Goal: Contribute content

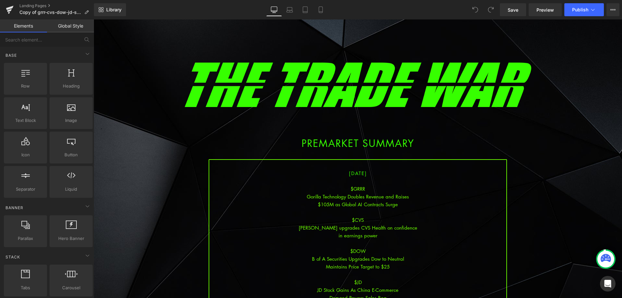
drag, startPoint x: 358, startPoint y: 194, endPoint x: 368, endPoint y: 202, distance: 13.1
click at [358, 194] on div "Gorilla Technology Doubles Revenue and Raises" at bounding box center [357, 196] width 297 height 8
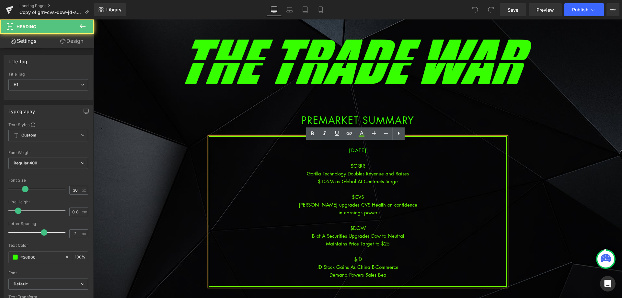
scroll to position [97, 0]
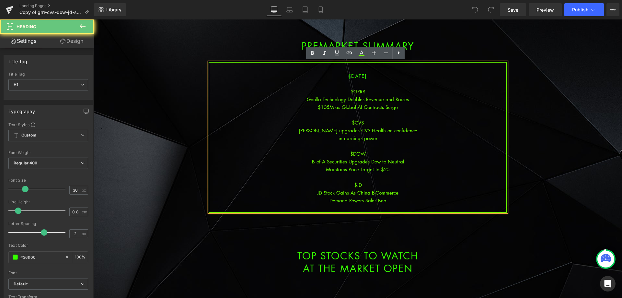
click at [387, 205] on div at bounding box center [357, 208] width 297 height 8
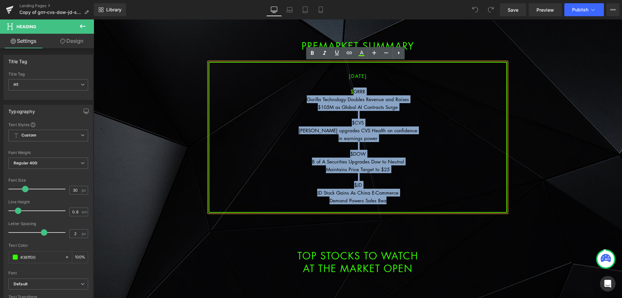
drag, startPoint x: 388, startPoint y: 198, endPoint x: 351, endPoint y: 92, distance: 112.1
click at [351, 92] on div "[DATE] $GRRR Gorilla Technology Doubles Revenue and Raises $105M as Global AI C…" at bounding box center [358, 137] width 298 height 151
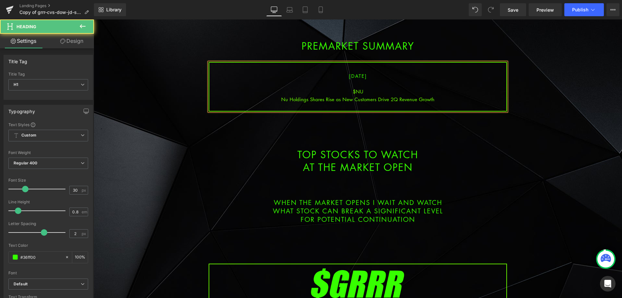
click at [376, 100] on div "Nu Holdings Shares Rise as New Customers Drive 2Q Revenue Growth" at bounding box center [357, 99] width 297 height 8
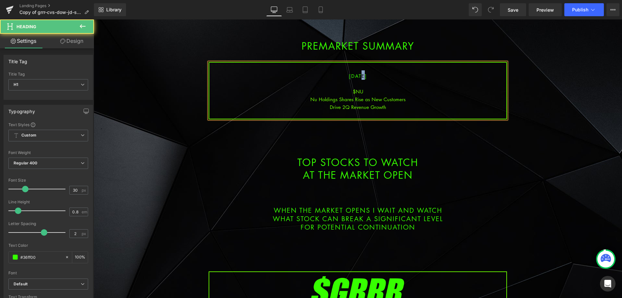
drag, startPoint x: 356, startPoint y: 77, endPoint x: 352, endPoint y: 77, distance: 3.9
click at [352, 77] on span "[DATE]" at bounding box center [358, 76] width 18 height 6
click at [361, 91] on div "$NU" at bounding box center [357, 91] width 297 height 8
click at [389, 103] on div "Nu Holdings Shares Rise as New Customers" at bounding box center [357, 99] width 297 height 8
click at [390, 107] on div "Drive 2Q Revenue Growth" at bounding box center [357, 107] width 297 height 8
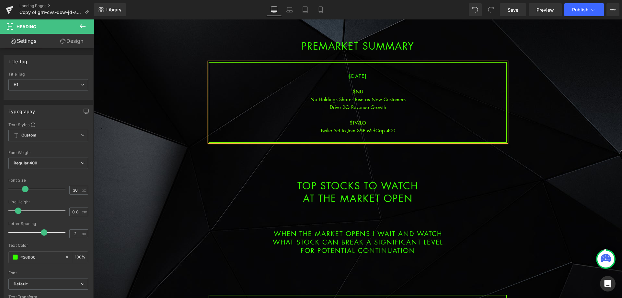
click at [391, 108] on div "Drive 2Q Revenue Growth" at bounding box center [357, 107] width 297 height 8
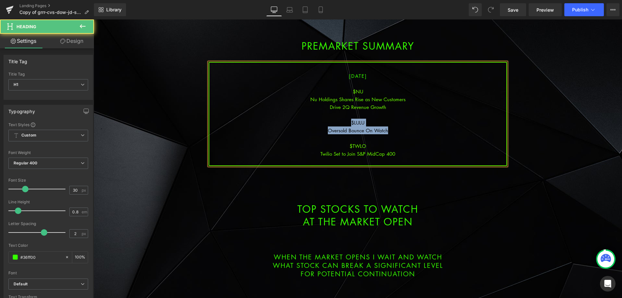
drag, startPoint x: 394, startPoint y: 131, endPoint x: 345, endPoint y: 119, distance: 50.5
click at [345, 119] on div "[DATE] $NU Nu Holdings Shares Rise as New Customers Drive 2Q Revenue Growth $LU…" at bounding box center [358, 114] width 298 height 104
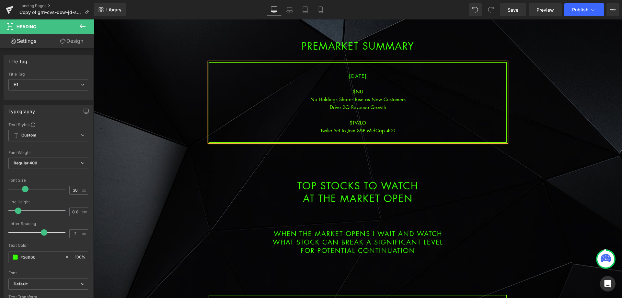
click at [404, 130] on div "Twilio Set to Join S&P MidCap 400" at bounding box center [357, 130] width 297 height 8
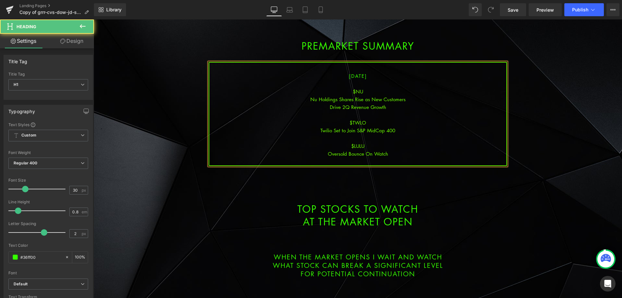
click at [401, 142] on div "$LULU" at bounding box center [357, 146] width 297 height 8
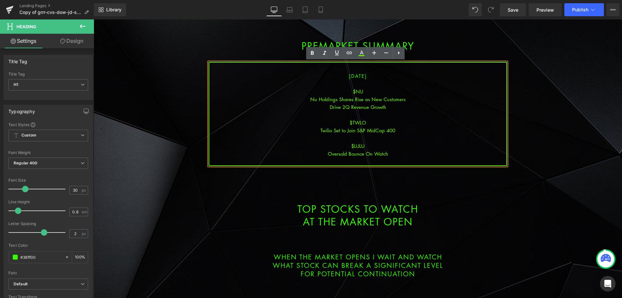
click at [393, 107] on div "Drive 2Q Revenue Growth" at bounding box center [357, 107] width 297 height 8
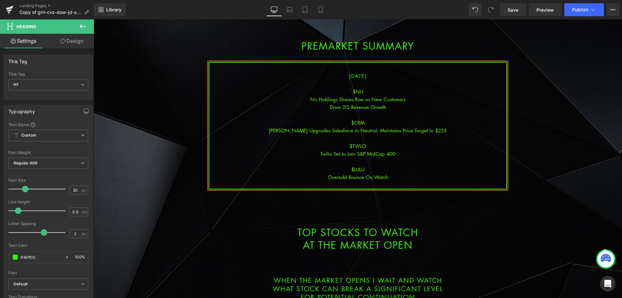
click at [373, 131] on div "[PERSON_NAME] Upgrades Salesforce to Neutral, Maintains Price Target to $225" at bounding box center [357, 130] width 297 height 8
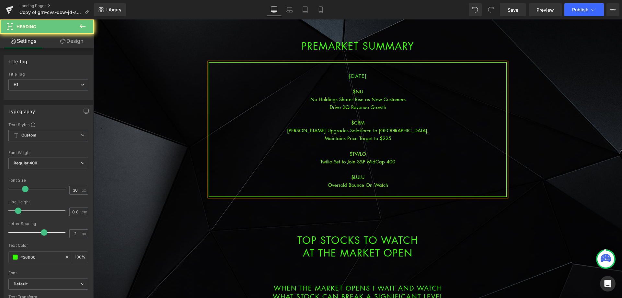
click at [400, 137] on div "Maintains Price Target to $225" at bounding box center [357, 138] width 297 height 8
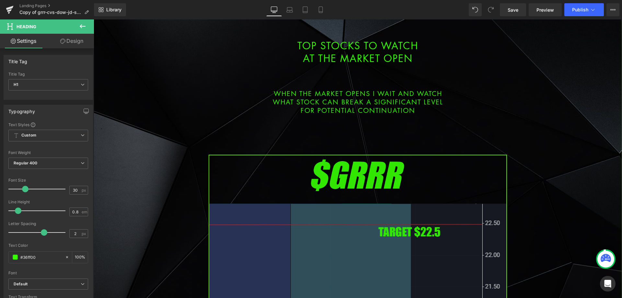
scroll to position [421, 0]
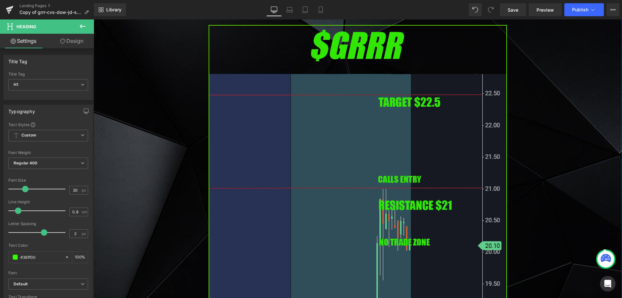
click at [326, 182] on img at bounding box center [358, 195] width 298 height 340
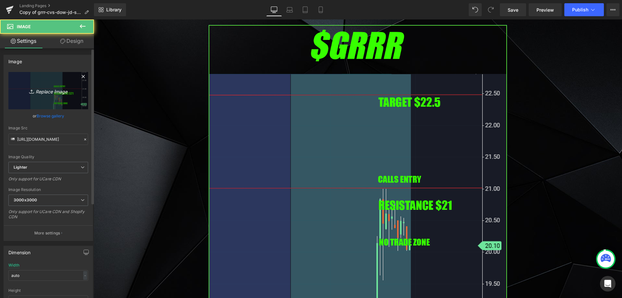
click at [47, 98] on link "Replace Image" at bounding box center [48, 90] width 80 height 37
type input "C:\fakepath\nu.png"
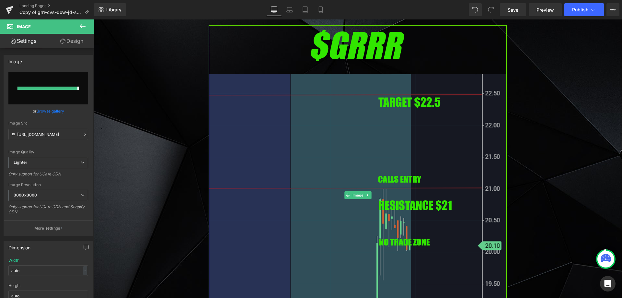
type input "[URL][DOMAIN_NAME]"
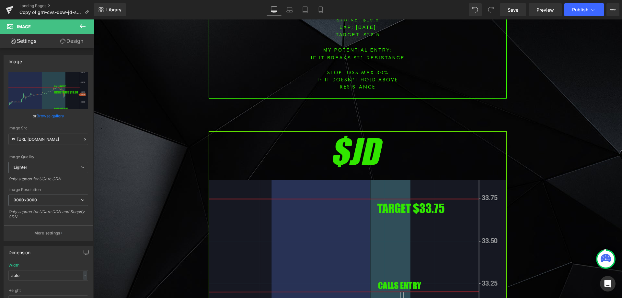
scroll to position [874, 0]
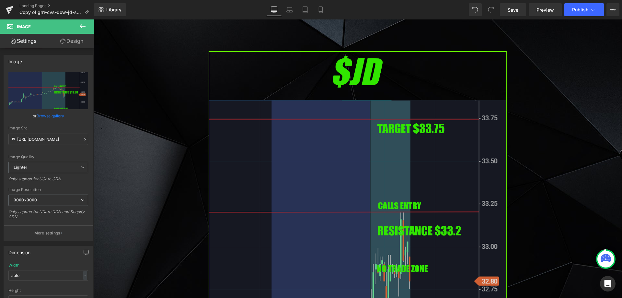
click at [342, 162] on img at bounding box center [358, 221] width 298 height 340
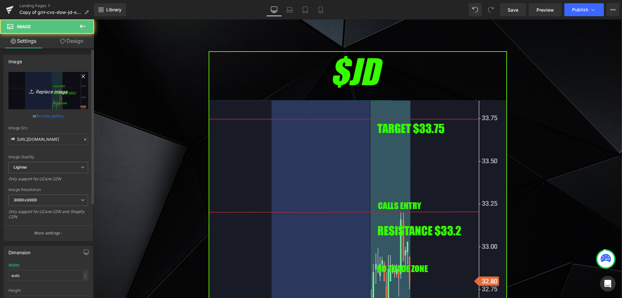
click at [57, 101] on link "Replace Image" at bounding box center [48, 90] width 80 height 37
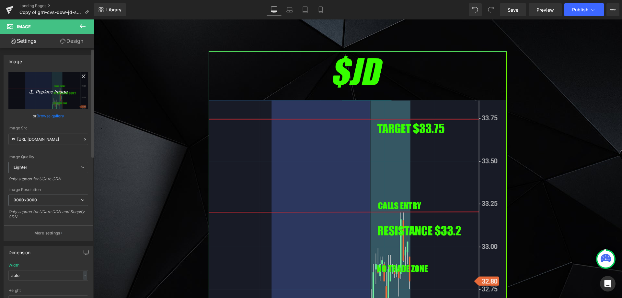
type input "C:\fakepath\lulu.png"
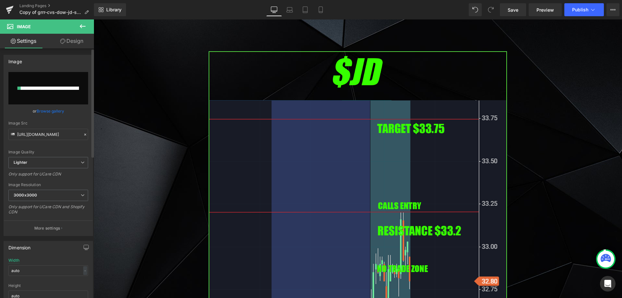
click at [149, 11] on div "Library Desktop Desktop Laptop Tablet Mobile Save Preview Publish Scheduled Vie…" at bounding box center [358, 9] width 528 height 13
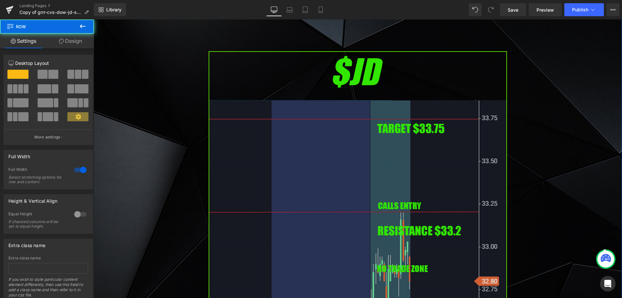
click at [275, 96] on img at bounding box center [358, 221] width 298 height 340
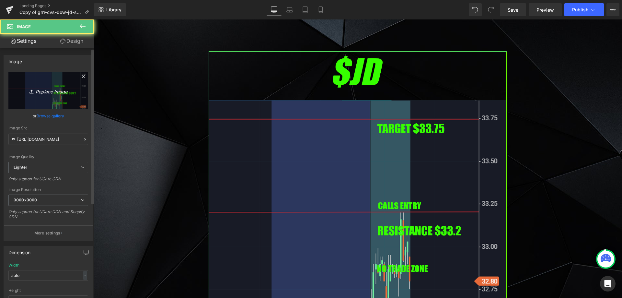
click at [58, 73] on link "Replace Image" at bounding box center [48, 90] width 80 height 37
type input "C:\fakepath\lulu.png"
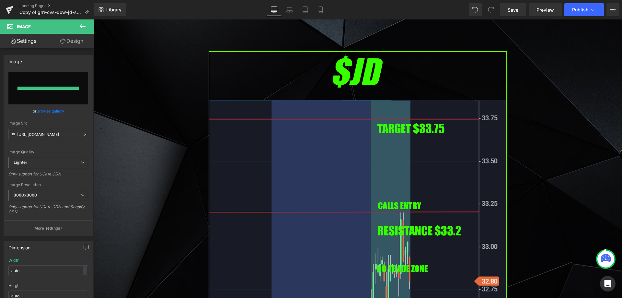
type input "[URL][DOMAIN_NAME]"
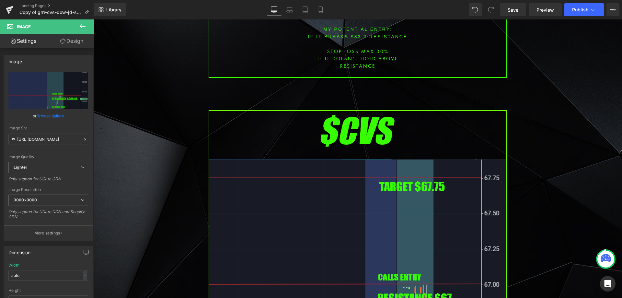
scroll to position [1457, 0]
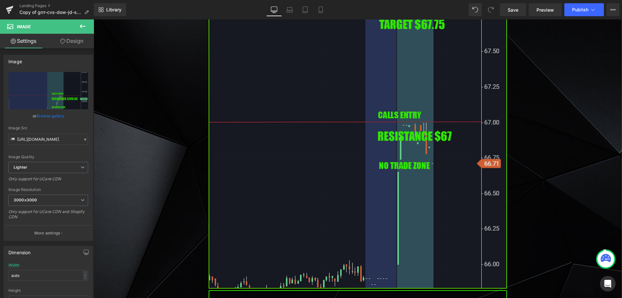
click at [281, 144] on img at bounding box center [358, 118] width 298 height 340
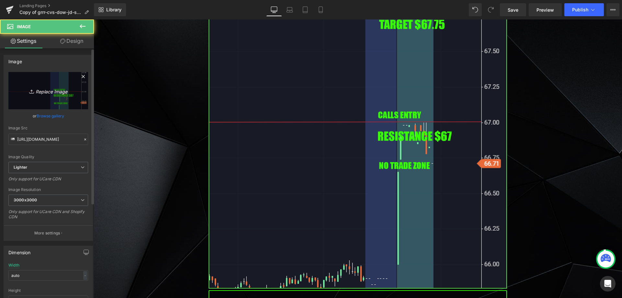
click at [61, 94] on icon "Replace Image" at bounding box center [48, 90] width 52 height 8
type input "C:\fakepath\crm.png"
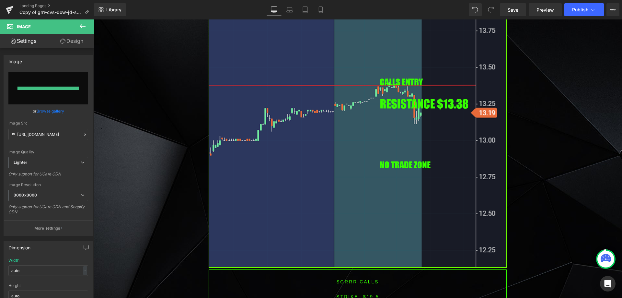
type input "[URL][DOMAIN_NAME]"
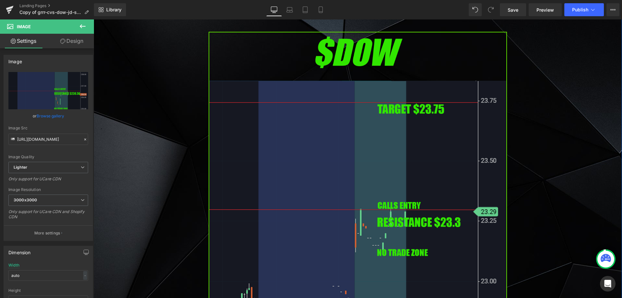
scroll to position [1846, 0]
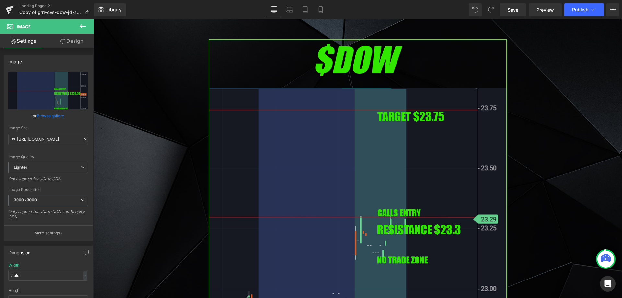
click at [312, 168] on img at bounding box center [358, 209] width 298 height 340
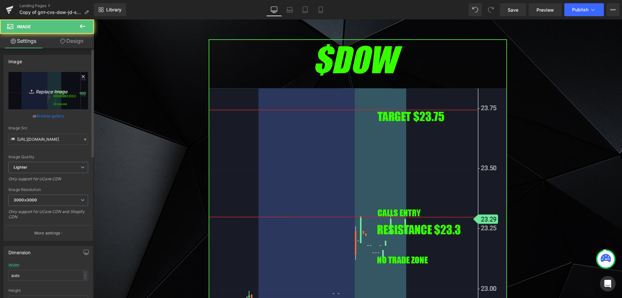
click at [62, 100] on link "Replace Image" at bounding box center [48, 90] width 80 height 37
type input "C:\fakepath\twlo.png"
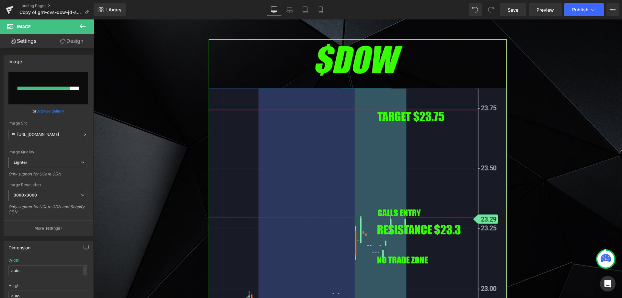
click at [165, 100] on div "Image PREMARKET SUMMARY Heading Row [DATE] $NU Nu Holdings Shares Rise as New C…" at bounding box center [358, 100] width 528 height 3819
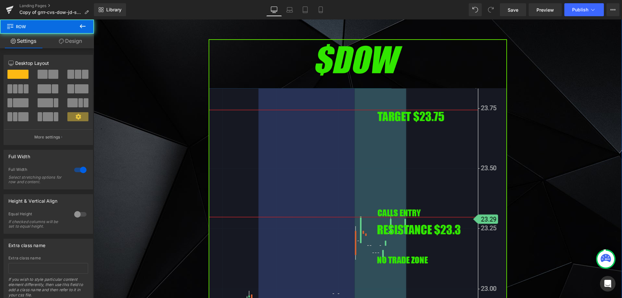
click at [249, 110] on img at bounding box center [358, 209] width 298 height 340
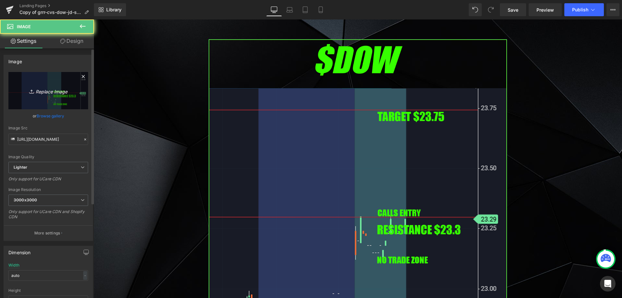
click at [69, 96] on link "Replace Image" at bounding box center [48, 90] width 80 height 37
type input "C:\fakepath\twlo.png"
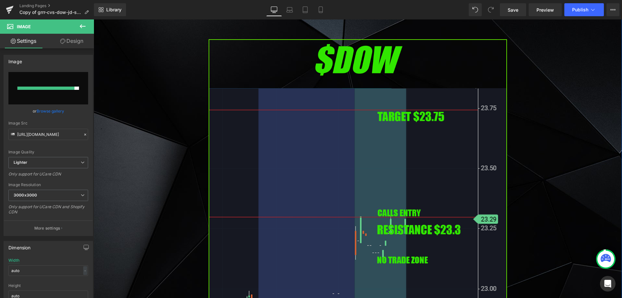
type input "[URL][DOMAIN_NAME]"
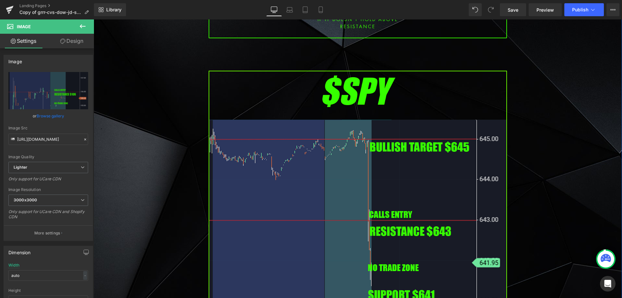
scroll to position [2364, 0]
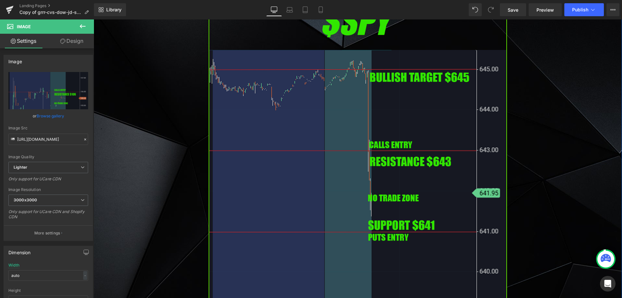
click at [322, 159] on img at bounding box center [358, 171] width 298 height 340
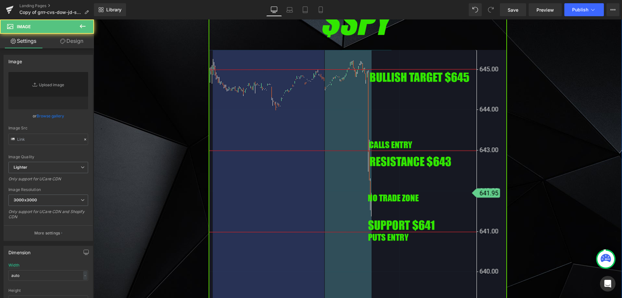
type input "[URL][DOMAIN_NAME]"
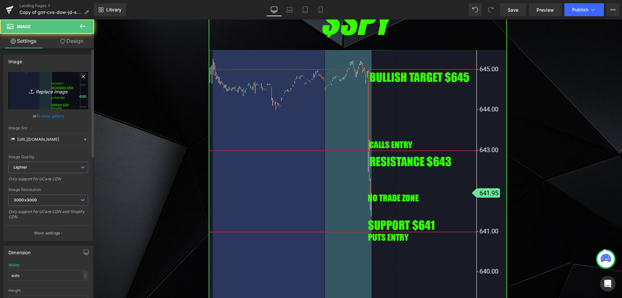
click at [37, 92] on icon "Replace Image" at bounding box center [48, 90] width 52 height 8
type input "C:\fakepath\SPY1.png"
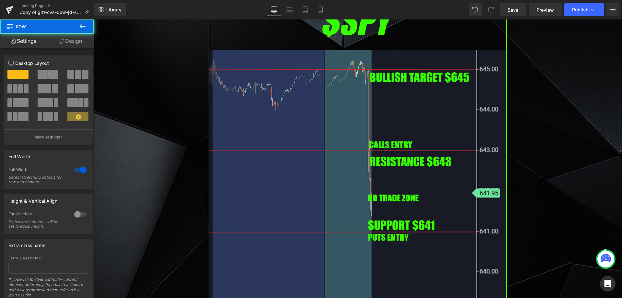
click at [233, 119] on img at bounding box center [358, 171] width 298 height 340
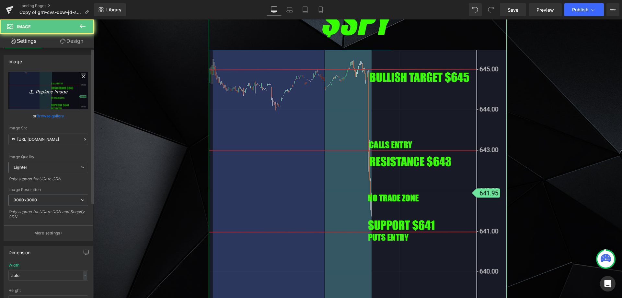
click at [49, 98] on link "Replace Image" at bounding box center [48, 90] width 80 height 37
type input "C:\fakepath\SPY1.png"
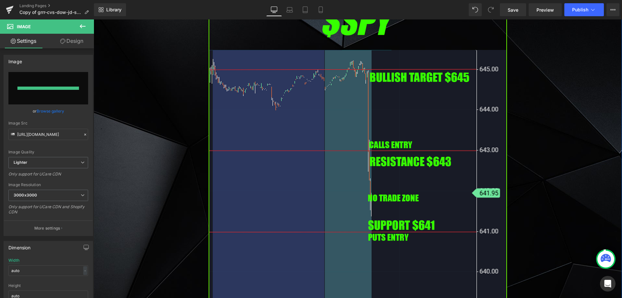
type input "[URL][DOMAIN_NAME]"
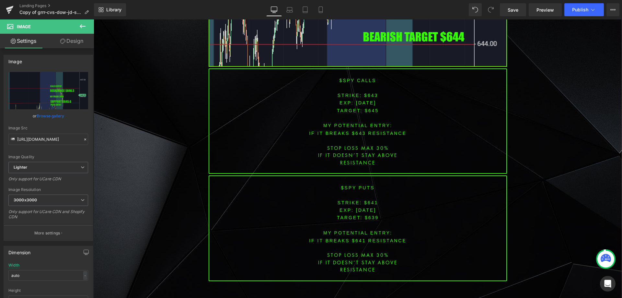
scroll to position [2623, 0]
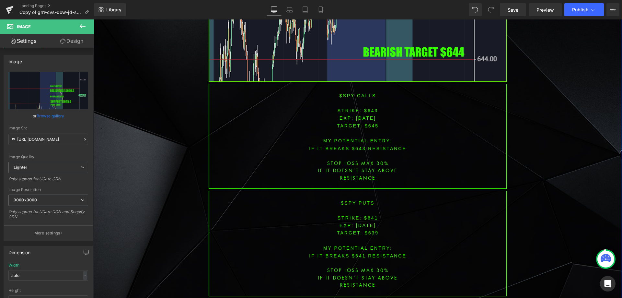
click at [360, 115] on span "[DATE]" at bounding box center [366, 117] width 20 height 5
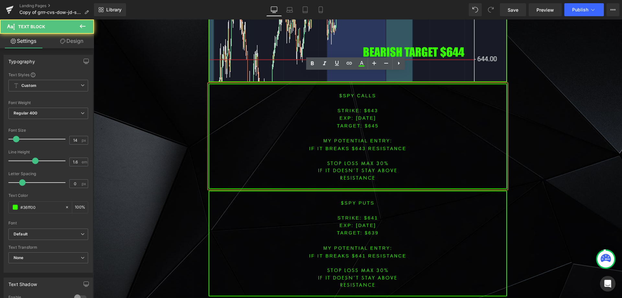
click at [369, 108] on font "STRIKE: $643" at bounding box center [357, 110] width 41 height 5
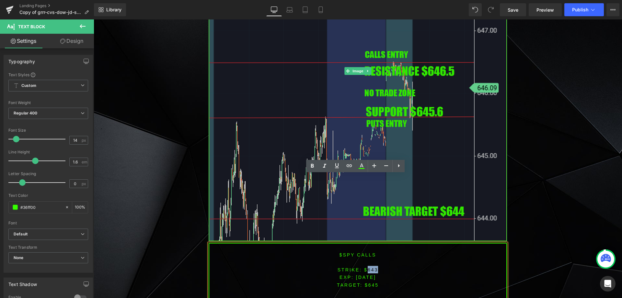
scroll to position [2461, 0]
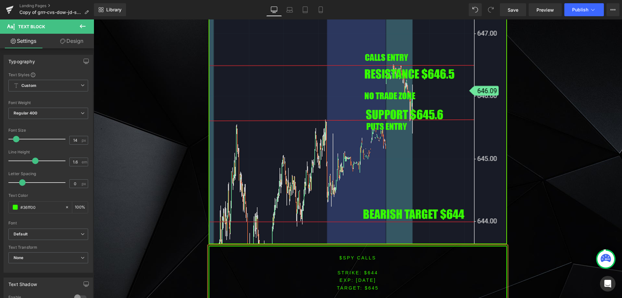
click at [371, 285] on span "TARGET: $645" at bounding box center [358, 287] width 42 height 5
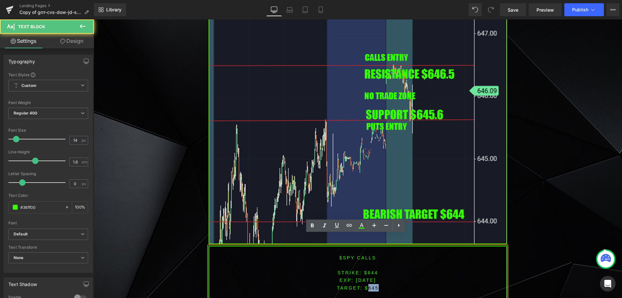
click at [371, 285] on span "TARGET: $645" at bounding box center [358, 287] width 42 height 5
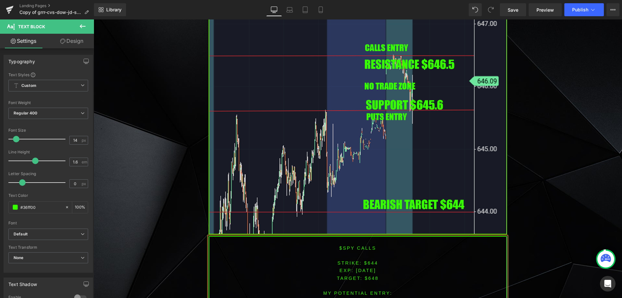
scroll to position [2473, 0]
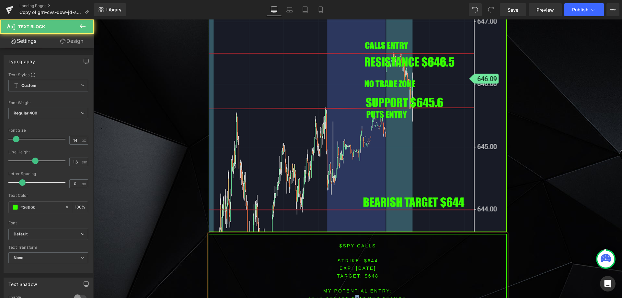
click at [355, 296] on font "IF IT breaks $643 resistance" at bounding box center [357, 298] width 97 height 5
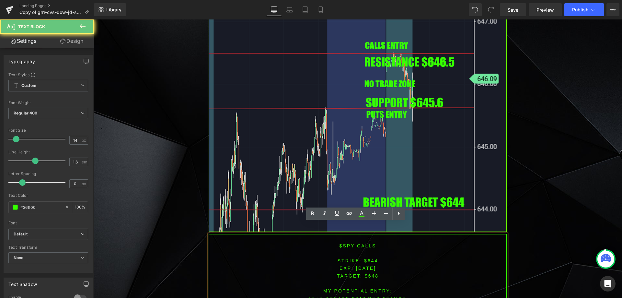
click at [365, 296] on font "IF IT breaks $643 resistance" at bounding box center [357, 298] width 97 height 5
click at [355, 296] on font "IF IT breaks $643 resistance" at bounding box center [357, 298] width 97 height 5
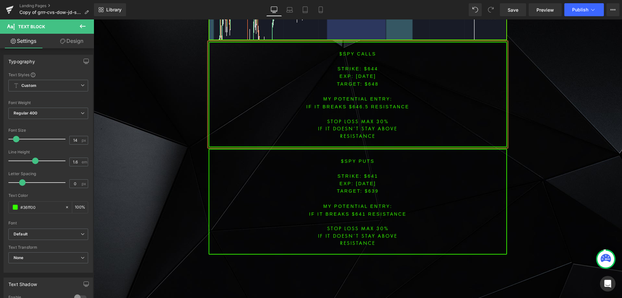
scroll to position [2667, 0]
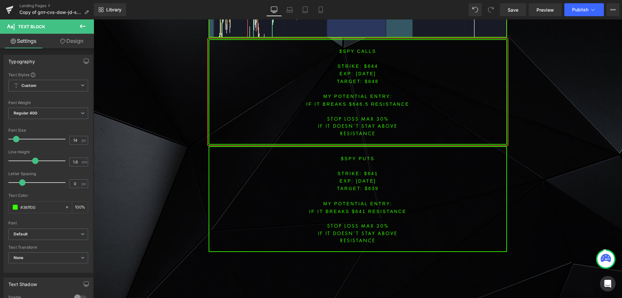
click at [365, 171] on font "STRIKE: $641" at bounding box center [357, 173] width 41 height 5
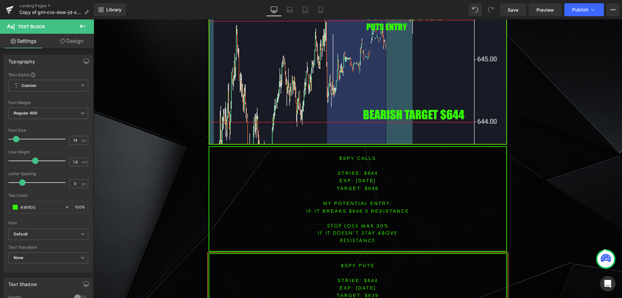
scroll to position [2563, 0]
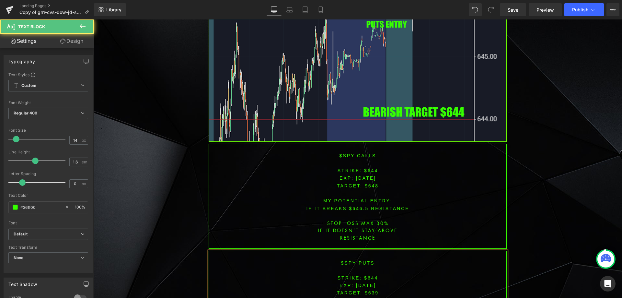
click at [371, 290] on span "TARGET: $639" at bounding box center [358, 292] width 42 height 5
click at [368, 275] on font "STRIKE: $644" at bounding box center [357, 277] width 41 height 5
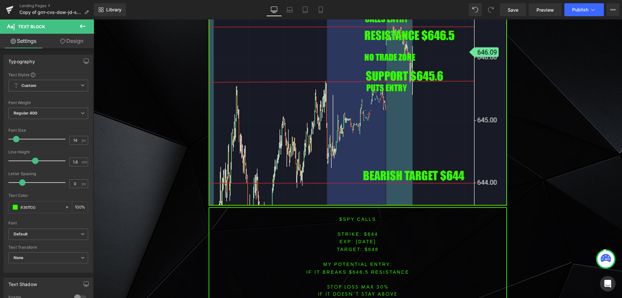
scroll to position [2595, 0]
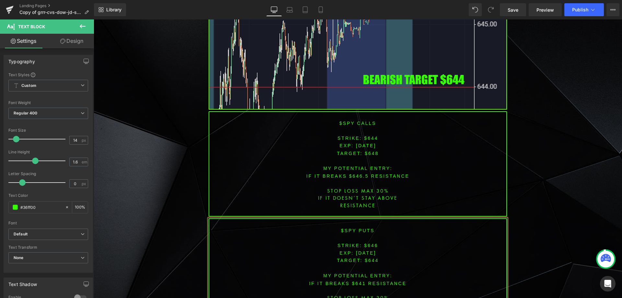
click at [359, 280] on font "IF IT breaks $641 resistance" at bounding box center [357, 282] width 97 height 5
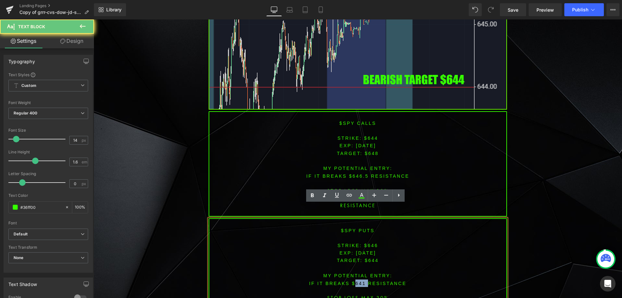
click at [359, 280] on font "IF IT breaks $641 resistance" at bounding box center [357, 282] width 97 height 5
click at [365, 257] on span "TARGET: $644" at bounding box center [358, 259] width 42 height 5
click at [358, 280] on font "IF IT breaks $641 resistance" at bounding box center [357, 282] width 97 height 5
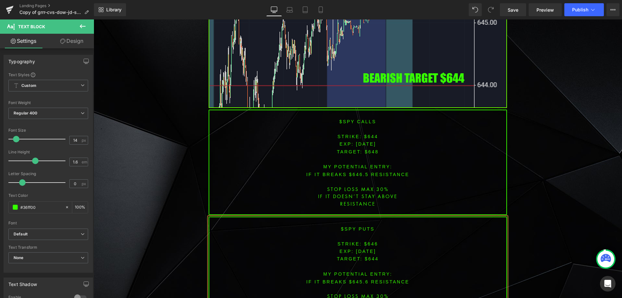
scroll to position [2599, 0]
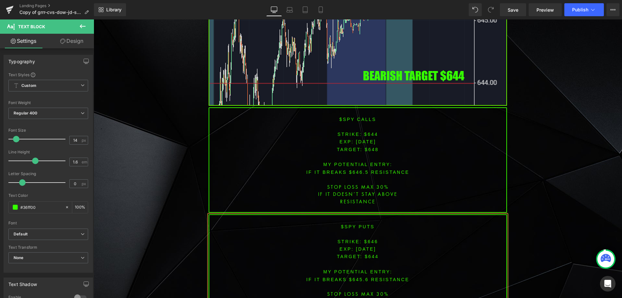
click at [385, 275] on p "IF IT breaks $645.6 resistance" at bounding box center [357, 278] width 297 height 7
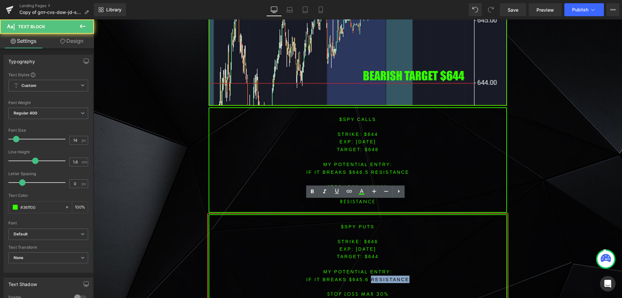
click at [385, 275] on p "IF IT breaks $645.6 resistance" at bounding box center [357, 278] width 297 height 7
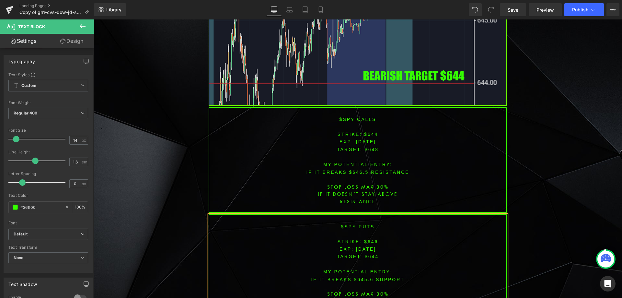
click at [384, 297] on p "IF IT DOESN´T STAY above" at bounding box center [357, 300] width 297 height 7
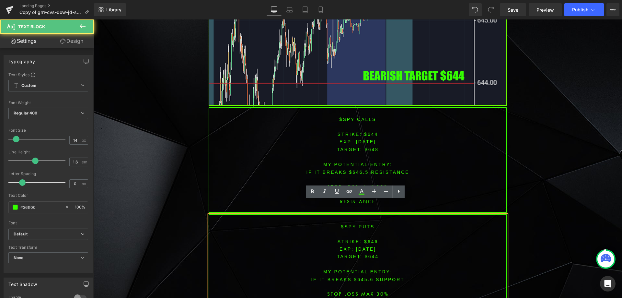
click at [384, 297] on p "IF IT DOESN´T STAY above" at bounding box center [357, 300] width 297 height 7
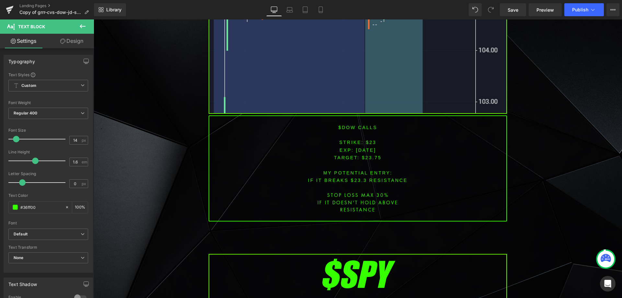
scroll to position [2114, 0]
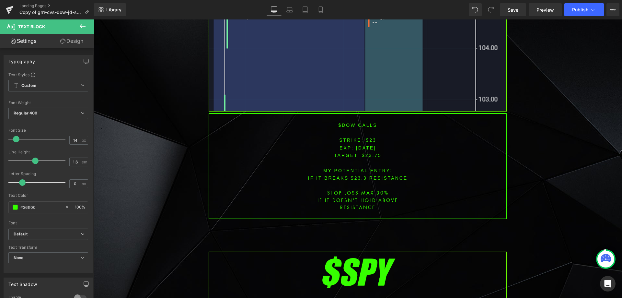
click at [343, 122] on font "$dow CALLS" at bounding box center [357, 124] width 39 height 5
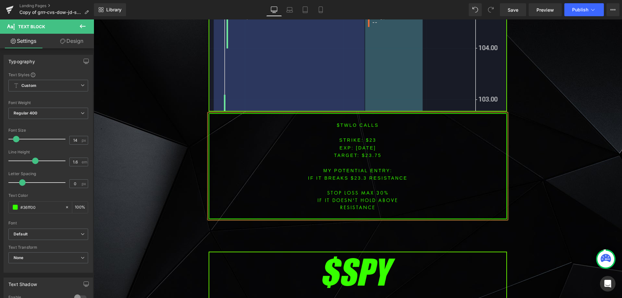
click at [369, 137] on font "STRIKE: $23" at bounding box center [357, 139] width 37 height 5
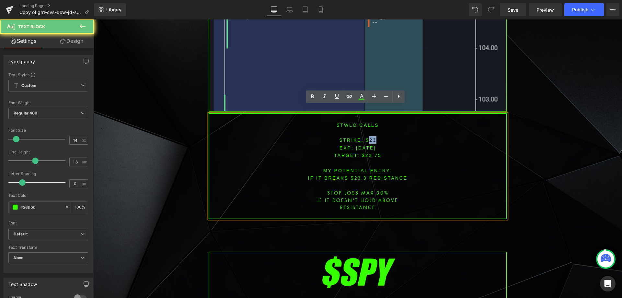
scroll to position [1984, 0]
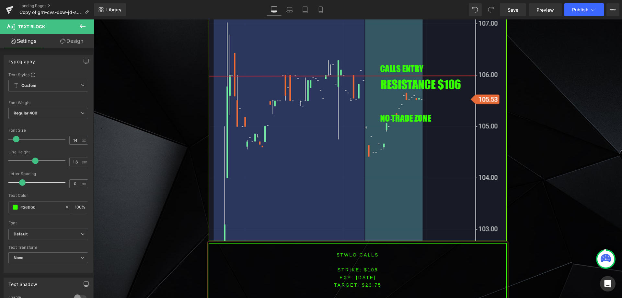
click at [373, 282] on span "TARGET: $23.75" at bounding box center [358, 284] width 48 height 5
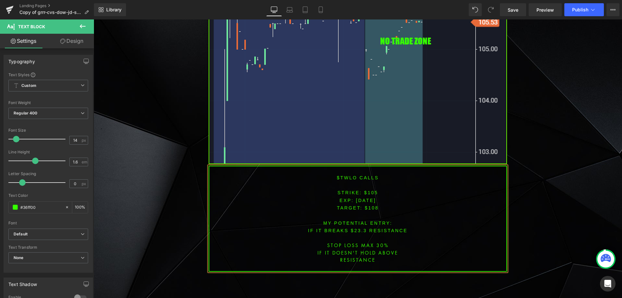
click at [358, 228] on font "IF IT BREAKS $23.3 resistance" at bounding box center [357, 230] width 99 height 5
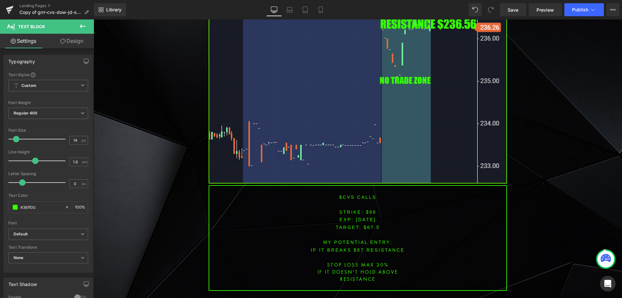
scroll to position [1565, 0]
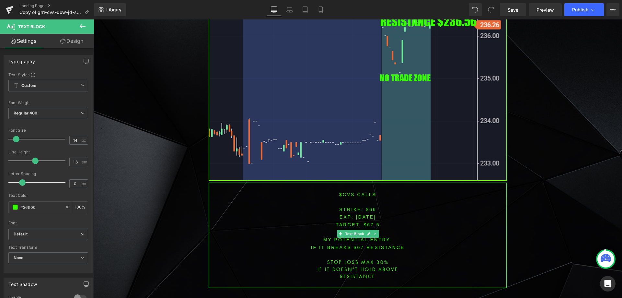
click at [342, 192] on font "$cvs CALLS" at bounding box center [357, 194] width 37 height 5
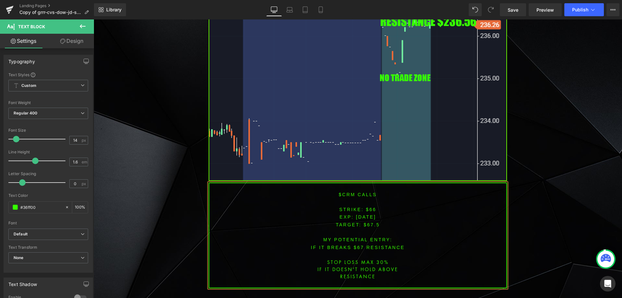
click at [369, 207] on font "STRIKE: $66" at bounding box center [357, 209] width 37 height 5
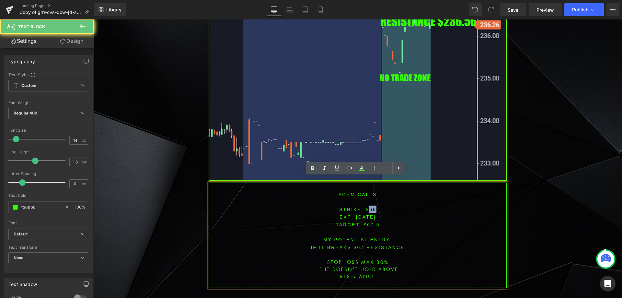
click at [369, 207] on font "STRIKE: $66" at bounding box center [357, 209] width 37 height 5
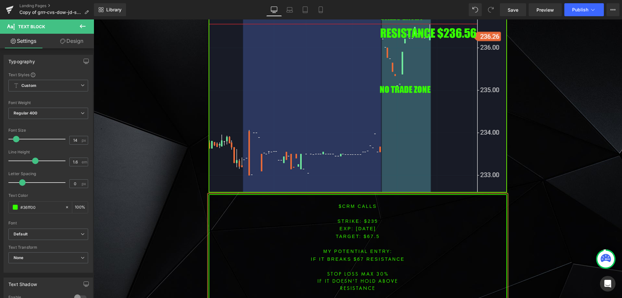
scroll to position [1570, 0]
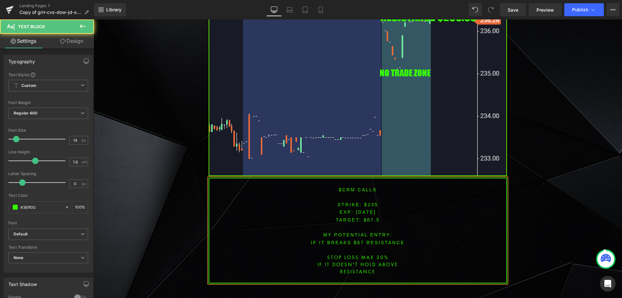
click at [368, 217] on span "TARGET: $67.5" at bounding box center [357, 219] width 44 height 5
click at [369, 217] on span "TARGET: $67.5" at bounding box center [357, 219] width 44 height 5
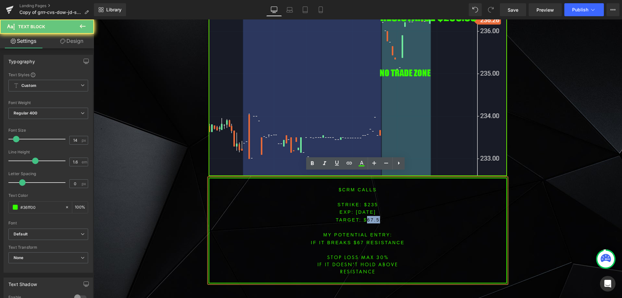
click at [369, 217] on span "TARGET: $67.5" at bounding box center [357, 219] width 44 height 5
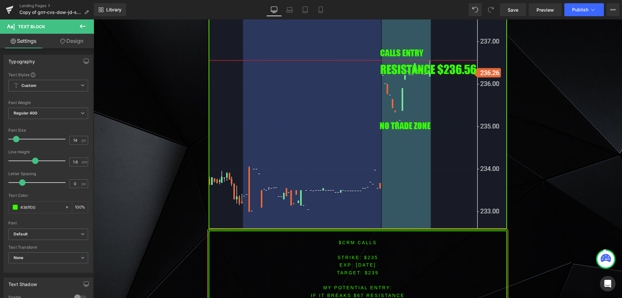
scroll to position [1519, 0]
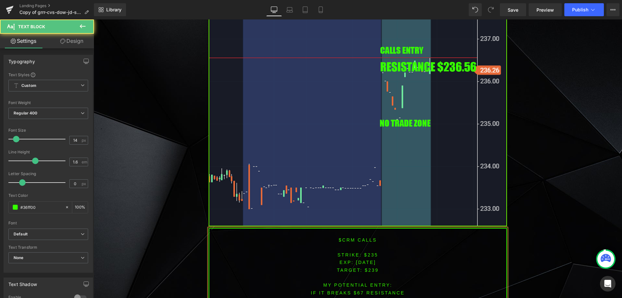
click at [355, 290] on font "IF IT BREAKS $67 resistance" at bounding box center [358, 292] width 94 height 5
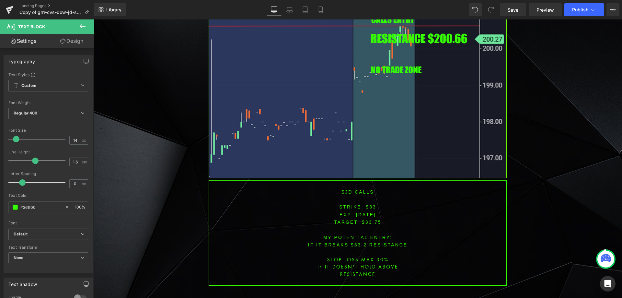
scroll to position [1088, 0]
click at [346, 189] on font "$jd CALLS" at bounding box center [357, 191] width 32 height 5
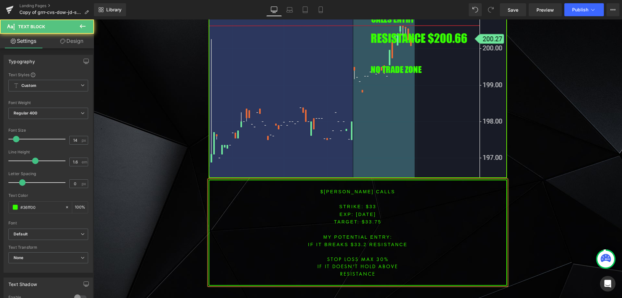
click at [366, 204] on font "STRIKE: $33" at bounding box center [357, 206] width 37 height 5
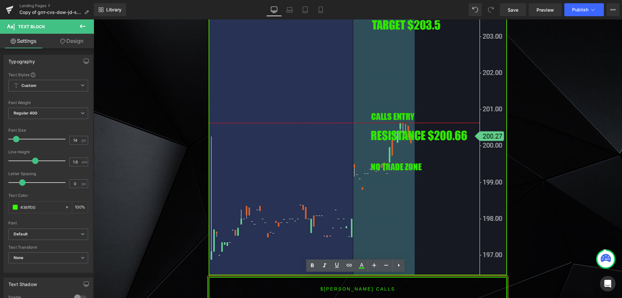
scroll to position [996, 0]
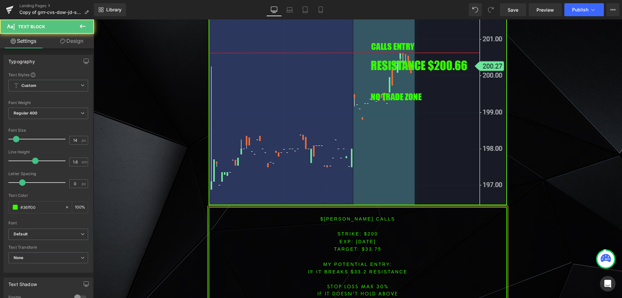
click at [370, 246] on span "TARGET: $33.75" at bounding box center [358, 248] width 48 height 5
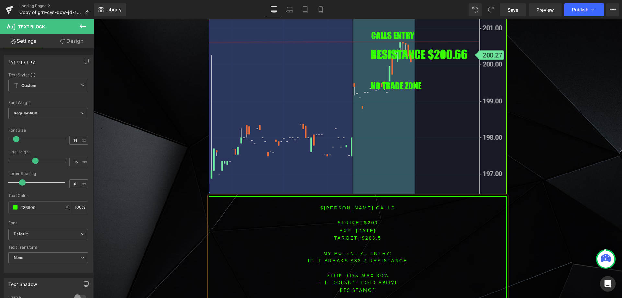
scroll to position [1075, 0]
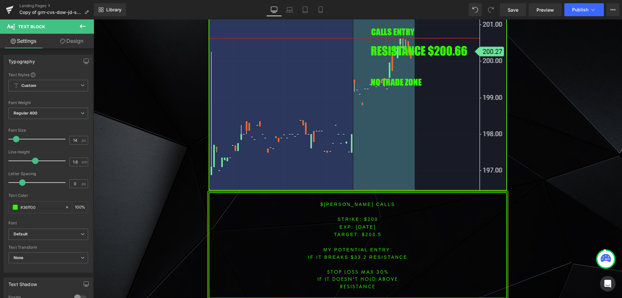
click at [356, 254] on font "IF IT BREAKS $33.2 resistance" at bounding box center [357, 256] width 99 height 5
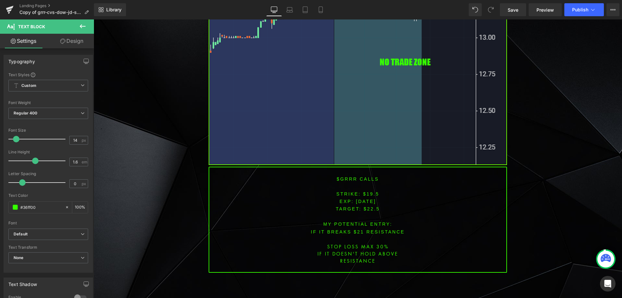
scroll to position [622, 0]
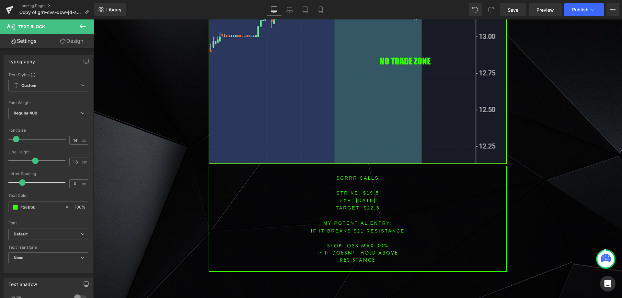
click at [346, 176] on font "$grrr CALLS" at bounding box center [357, 177] width 42 height 5
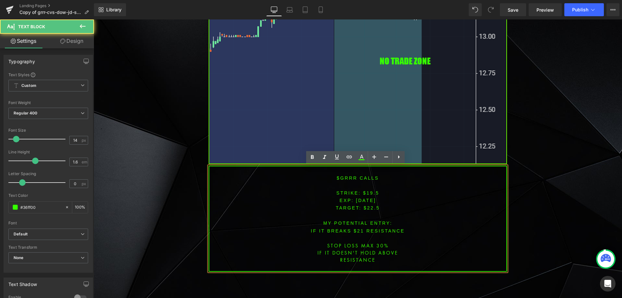
click at [346, 179] on font "$grrr CALLS" at bounding box center [357, 177] width 42 height 5
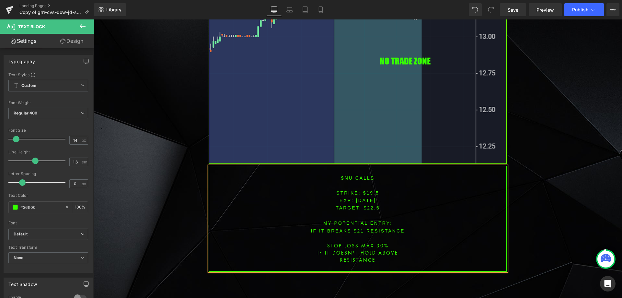
click at [371, 191] on font "STRIKE: $19.5" at bounding box center [357, 192] width 43 height 5
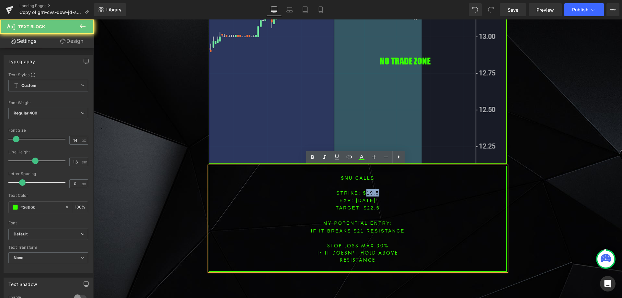
click at [371, 191] on font "STRIKE: $19.5" at bounding box center [357, 192] width 43 height 5
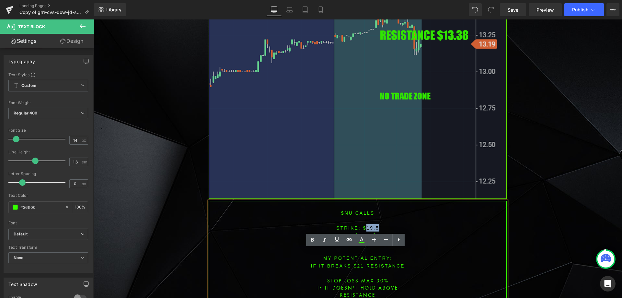
scroll to position [589, 0]
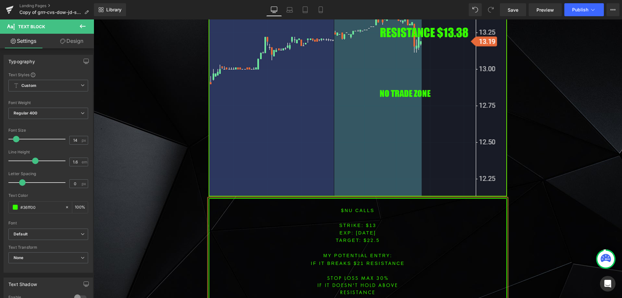
click at [372, 240] on span "TARGET: $22.5" at bounding box center [357, 239] width 44 height 5
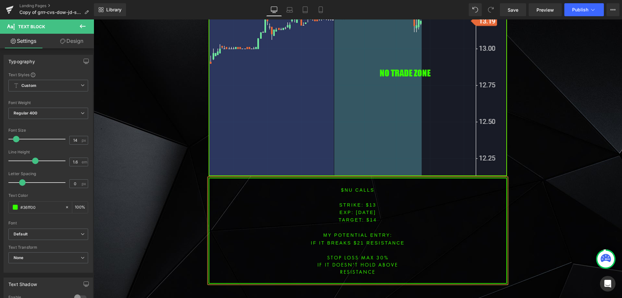
scroll to position [630, 0]
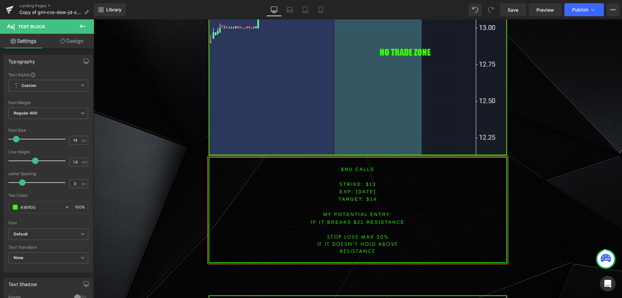
click at [356, 219] on font "IF IT BREAKS $21 resistance" at bounding box center [358, 221] width 94 height 5
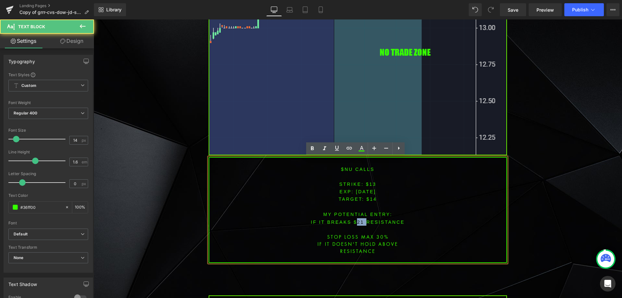
click at [356, 219] on font "IF IT BREAKS $21 resistance" at bounding box center [358, 221] width 94 height 5
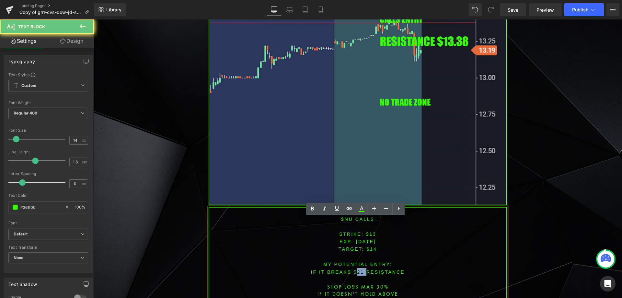
scroll to position [566, 0]
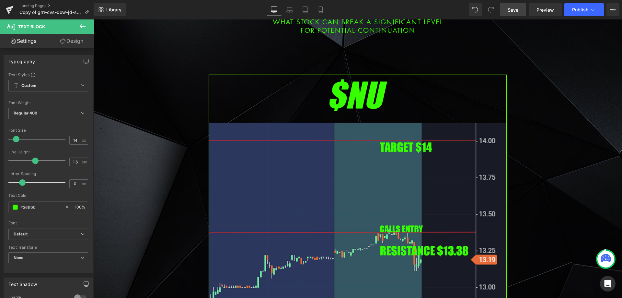
drag, startPoint x: 516, startPoint y: 8, endPoint x: 444, endPoint y: 87, distance: 105.9
click at [516, 8] on span "Save" at bounding box center [512, 9] width 11 height 7
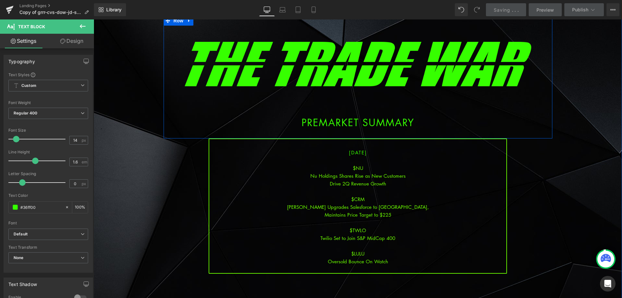
scroll to position [65, 0]
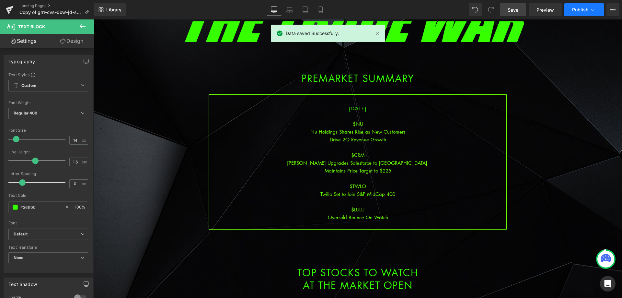
click at [585, 9] on span "Publish" at bounding box center [580, 9] width 16 height 5
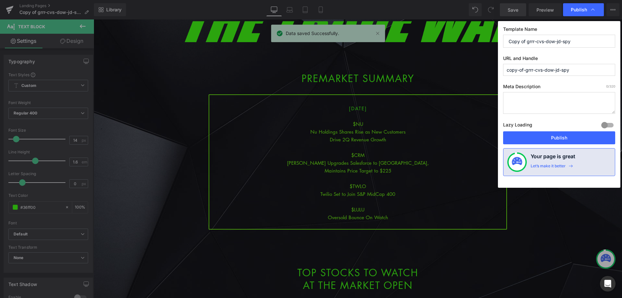
drag, startPoint x: 586, startPoint y: 40, endPoint x: 509, endPoint y: 40, distance: 77.4
click at [509, 41] on input "Copy of grrr-cvs-dow-jd-spy" at bounding box center [559, 41] width 112 height 13
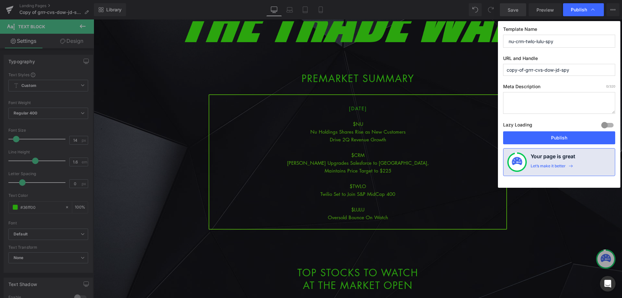
type input "nu-crm-twlo-lulu-spy"
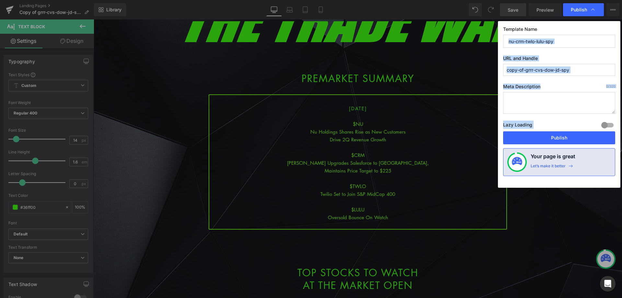
drag, startPoint x: 577, startPoint y: 48, endPoint x: 549, endPoint y: 46, distance: 28.6
click at [549, 46] on div "Template Name nu-crm-twlo-lulu-spy URL and Handle copy-of-grrr-cvs-dow-jd-spy M…" at bounding box center [559, 104] width 122 height 166
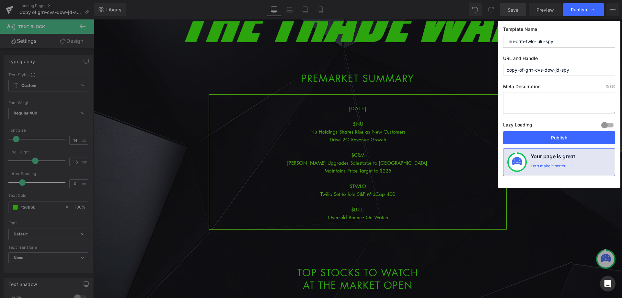
drag, startPoint x: 561, startPoint y: 39, endPoint x: 466, endPoint y: 41, distance: 94.6
click at [465, 39] on div "Publish Template Name nu-crm-twlo-lulu-spy URL and Handle copy-of-grrr-cvs-dow-…" at bounding box center [311, 149] width 622 height 298
paste input "nu-crm-twlo-lulu"
drag, startPoint x: 556, startPoint y: 67, endPoint x: 462, endPoint y: 75, distance: 93.9
click at [456, 67] on div "Publish Template Name nu-crm-twlo-lulu-spy URL and Handle copy-of-grrr-cvs-dow-…" at bounding box center [311, 149] width 622 height 298
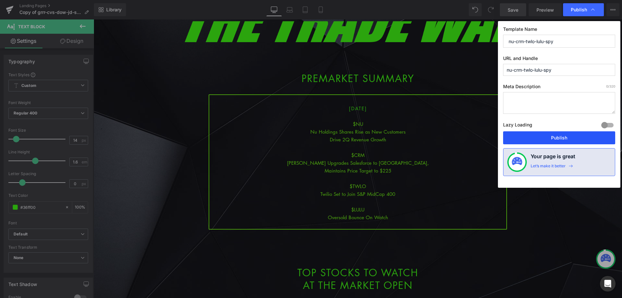
type input "nu-crm-twlo-lulu-spy"
drag, startPoint x: 557, startPoint y: 131, endPoint x: 461, endPoint y: 112, distance: 97.8
click at [557, 131] on button "Publish" at bounding box center [559, 137] width 112 height 13
